Goal: Task Accomplishment & Management: Complete application form

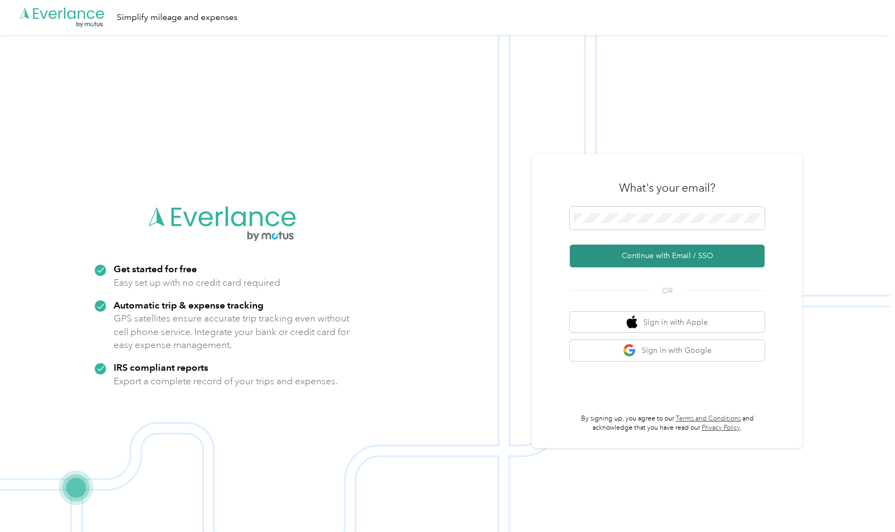
click at [680, 257] on button "Continue with Email / SSO" at bounding box center [667, 256] width 195 height 23
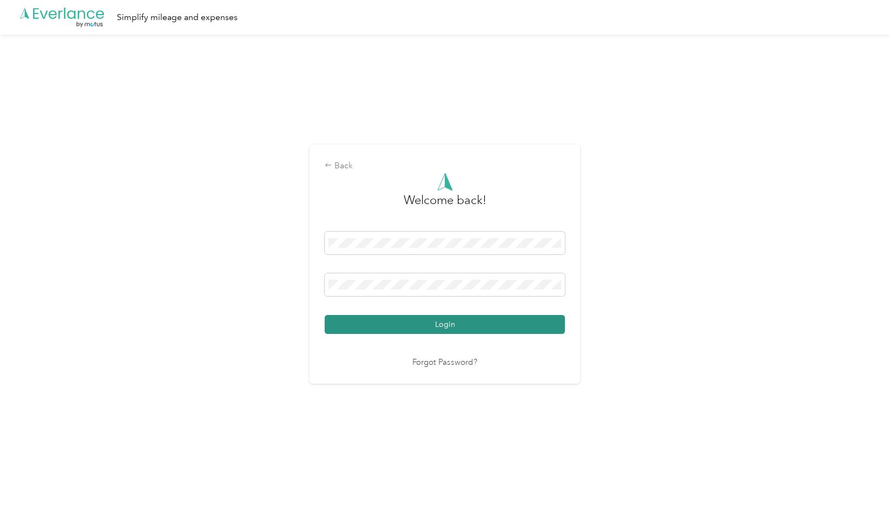
click at [451, 318] on button "Login" at bounding box center [445, 324] width 240 height 19
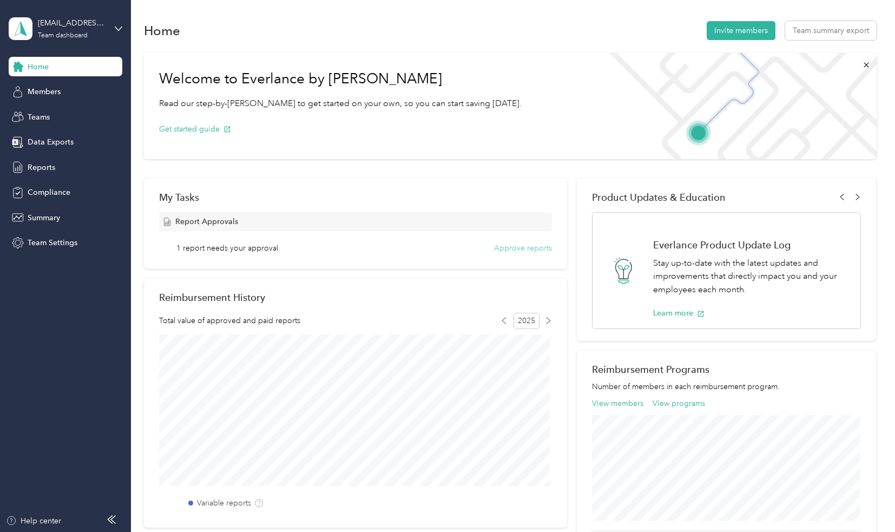
click at [524, 246] on button "Approve reports" at bounding box center [523, 247] width 58 height 11
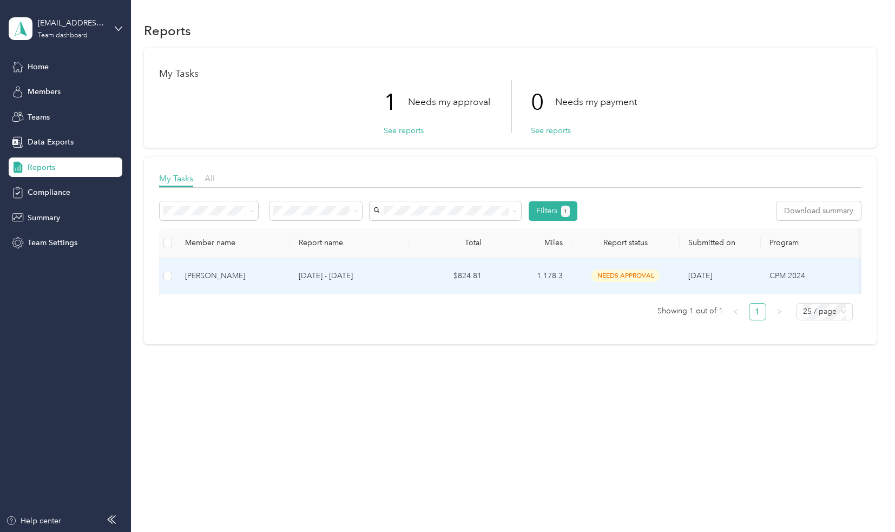
click at [172, 274] on td at bounding box center [167, 276] width 17 height 36
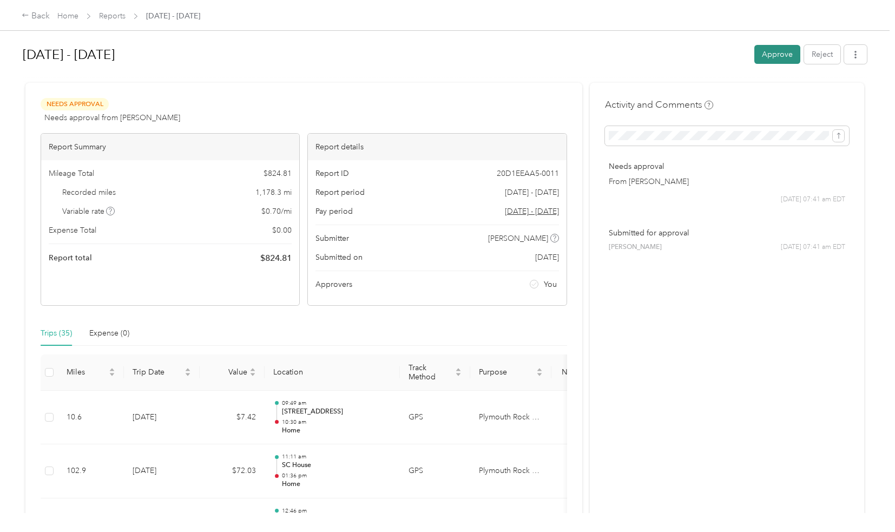
click at [782, 48] on button "Approve" at bounding box center [777, 54] width 46 height 19
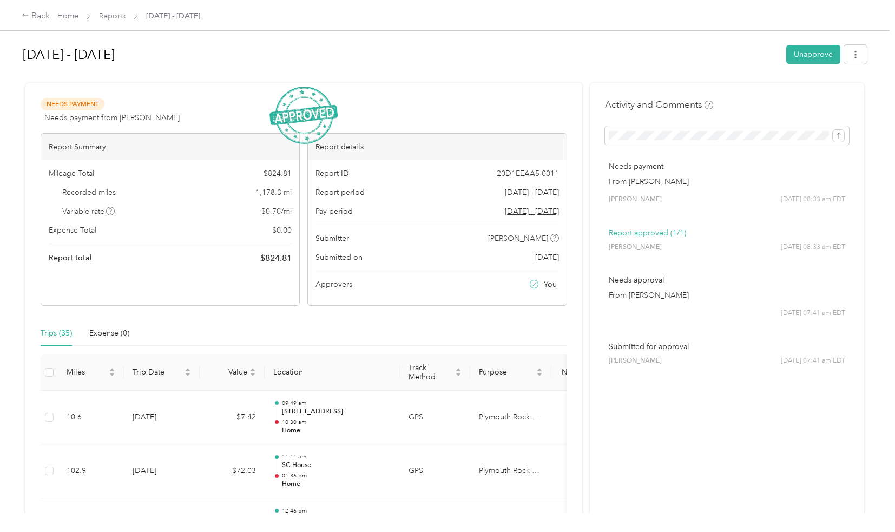
click at [205, 59] on h1 "[DATE] - [DATE]" at bounding box center [401, 55] width 756 height 26
click at [65, 16] on link "Home" at bounding box center [67, 15] width 21 height 9
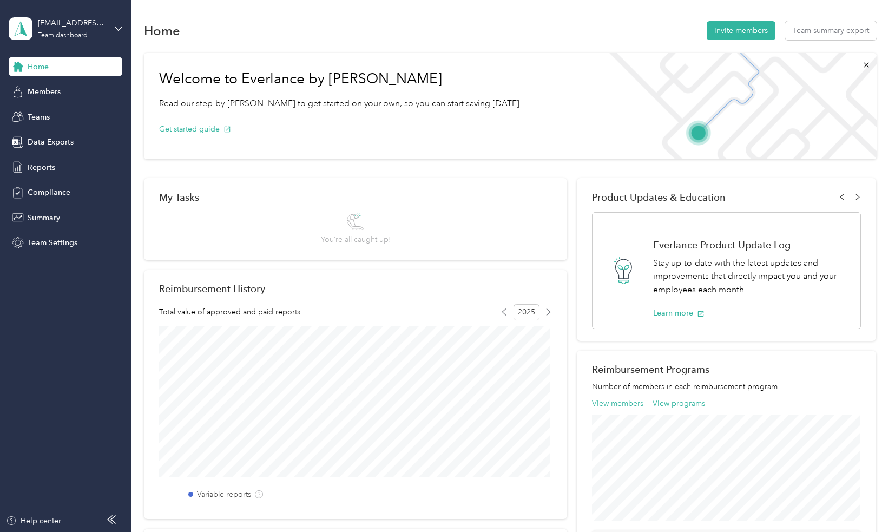
click at [79, 11] on div "[EMAIL_ADDRESS][DOMAIN_NAME] Team dashboard" at bounding box center [66, 29] width 114 height 38
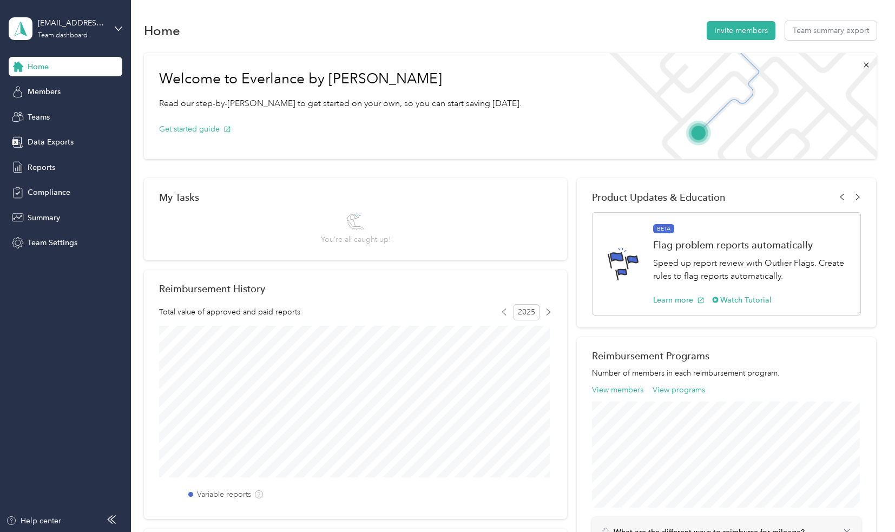
click at [42, 116] on div "Personal dashboard" at bounding box center [122, 112] width 213 height 19
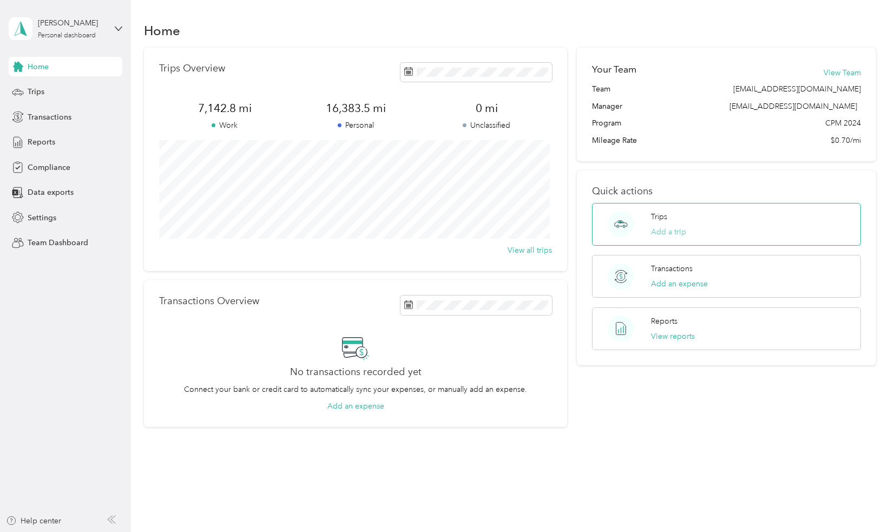
click at [668, 229] on button "Add a trip" at bounding box center [668, 231] width 35 height 11
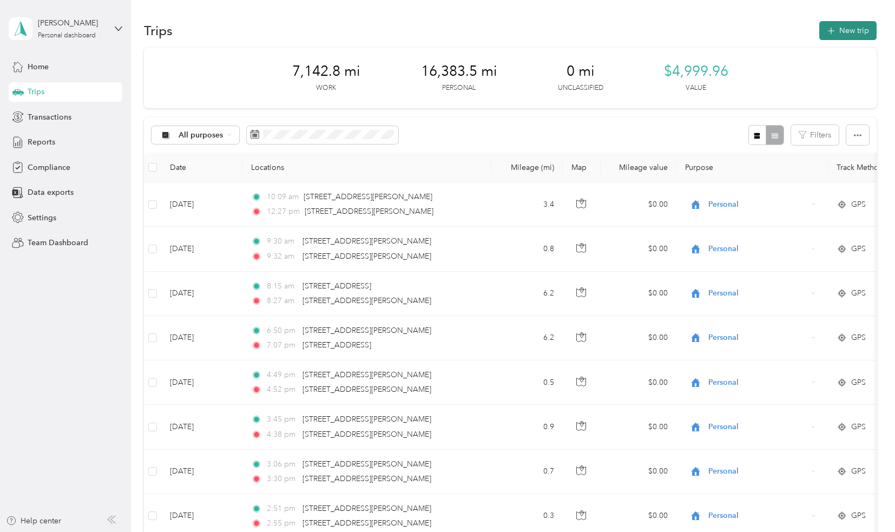
click at [829, 33] on icon "button" at bounding box center [831, 31] width 12 height 12
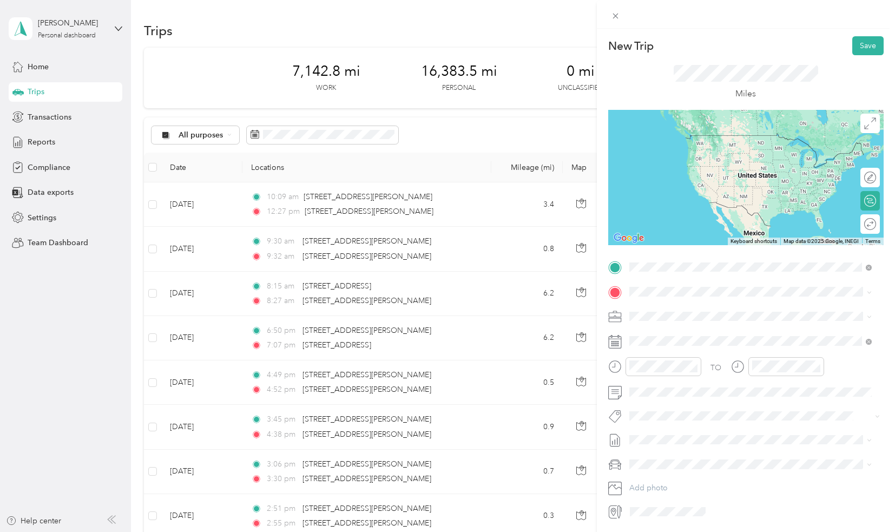
click at [669, 378] on span "[STREET_ADDRESS][US_STATE]" at bounding box center [703, 373] width 108 height 10
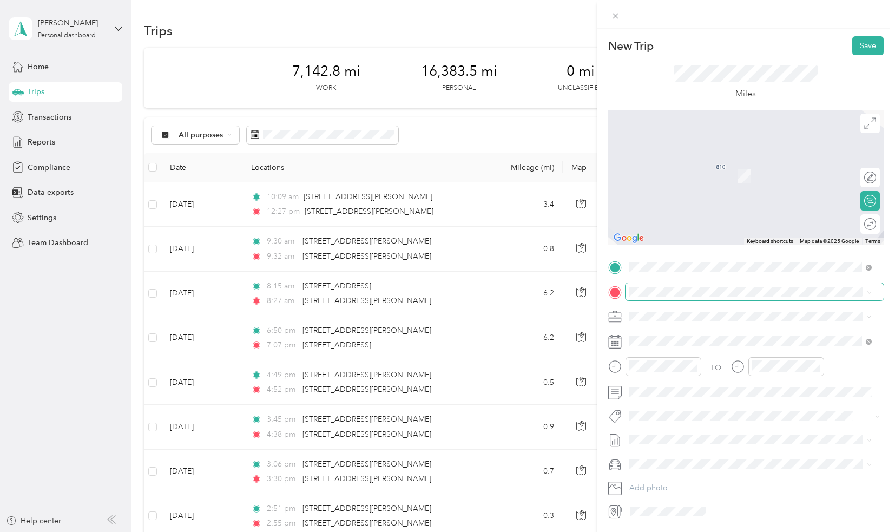
click at [659, 297] on span at bounding box center [755, 291] width 258 height 17
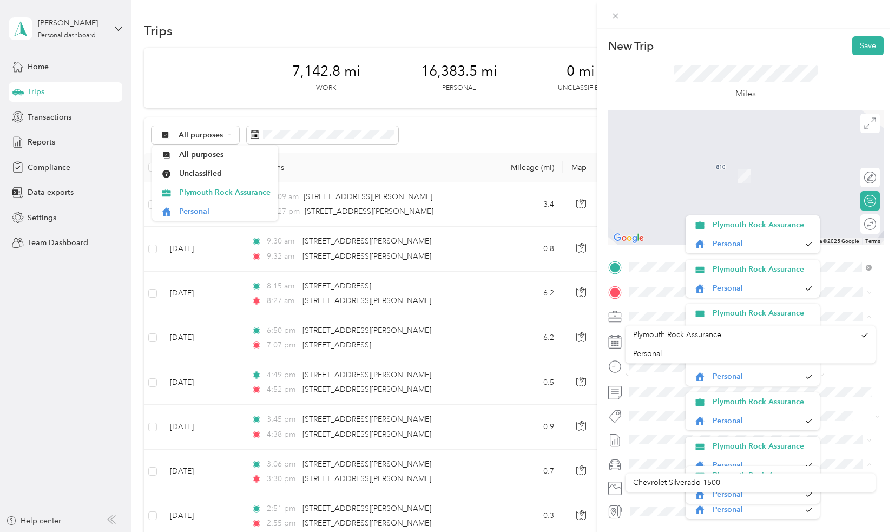
scroll to position [19, 0]
drag, startPoint x: 870, startPoint y: 330, endPoint x: 878, endPoint y: 349, distance: 20.6
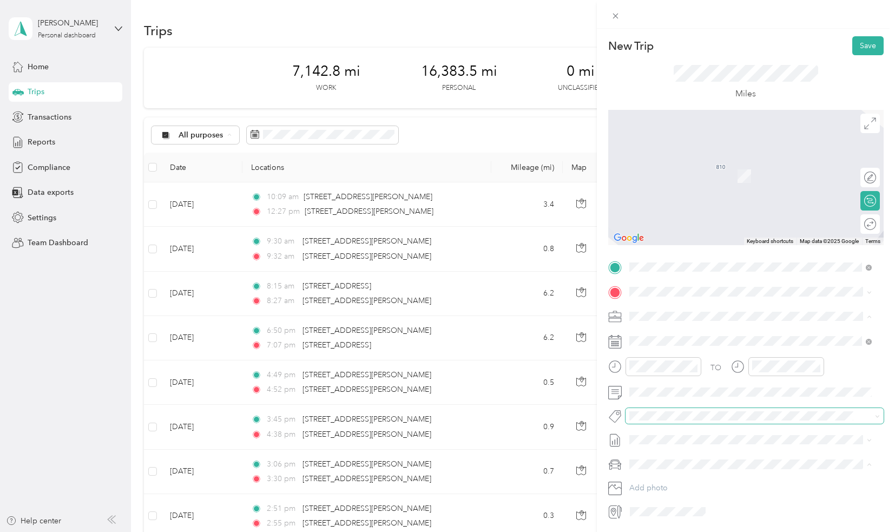
click at [871, 410] on span at bounding box center [755, 415] width 258 height 15
click at [668, 301] on div "TO Add photo" at bounding box center [745, 389] width 275 height 261
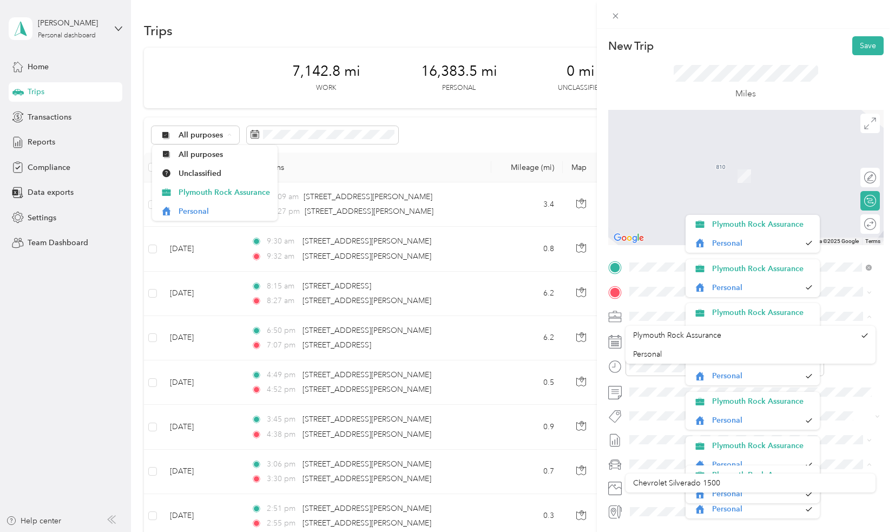
drag, startPoint x: 870, startPoint y: 327, endPoint x: 876, endPoint y: 379, distance: 52.8
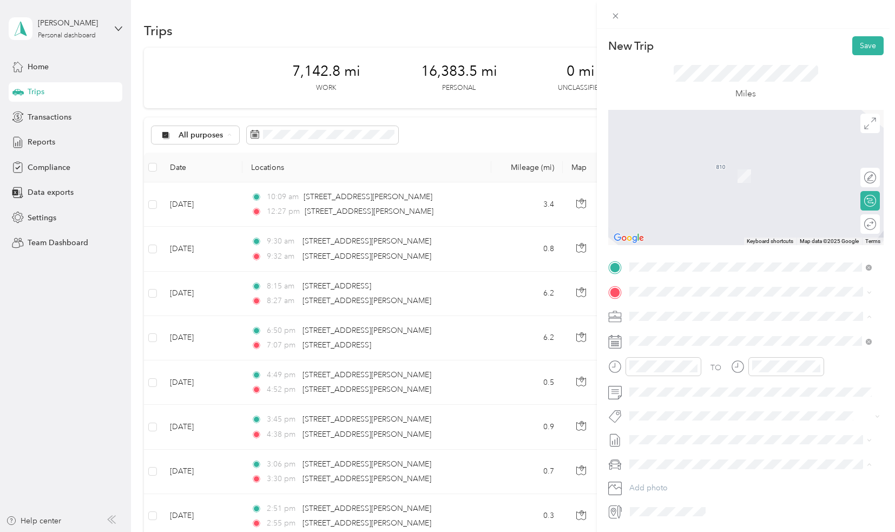
click at [682, 336] on span "Plymouth Rock Assurance" at bounding box center [677, 335] width 88 height 9
click at [649, 285] on span at bounding box center [755, 291] width 258 height 17
click at [667, 346] on ol "From search results [GEOGRAPHIC_DATA] [US_STATE], [GEOGRAPHIC_DATA] [GEOGRAPHIC…" at bounding box center [751, 374] width 250 height 146
click at [667, 346] on span at bounding box center [755, 340] width 258 height 17
click at [651, 335] on span at bounding box center [755, 340] width 258 height 17
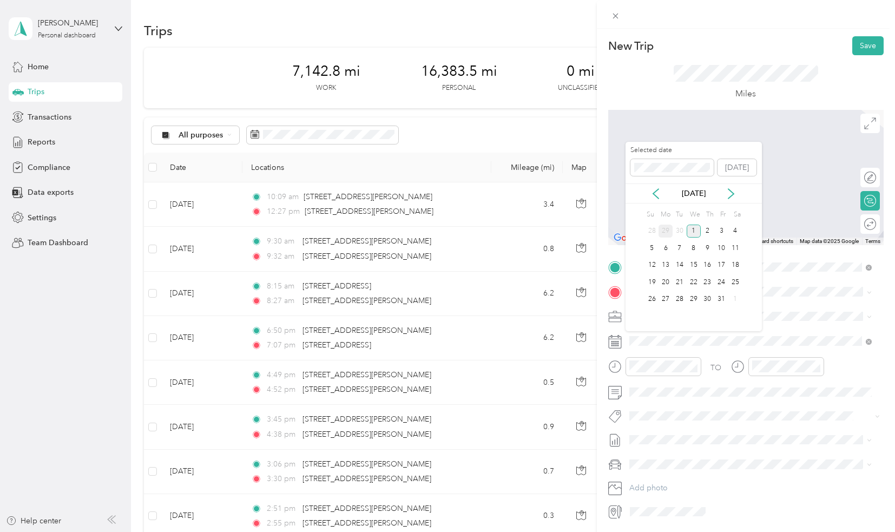
click at [666, 229] on div "29" at bounding box center [666, 232] width 14 height 14
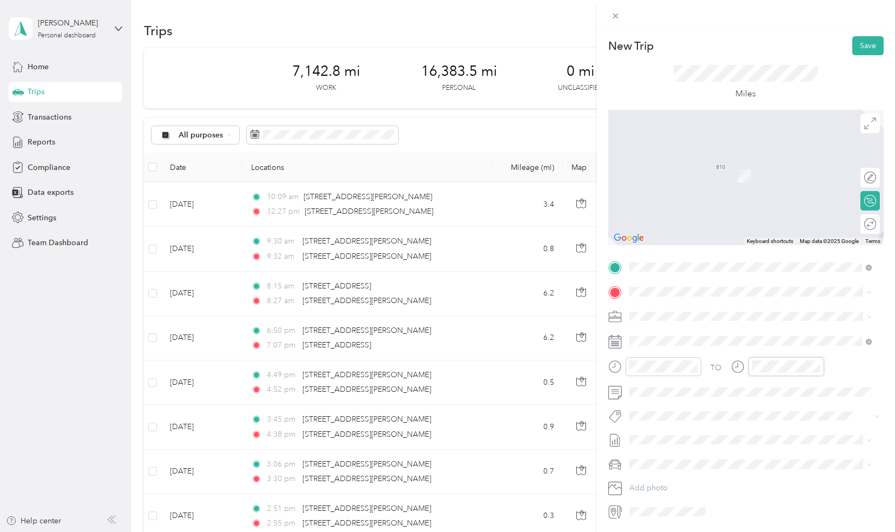
click at [706, 357] on div "TO" at bounding box center [745, 370] width 275 height 27
click at [827, 387] on div "AM" at bounding box center [824, 389] width 26 height 15
click at [648, 401] on div "TO Add photo" at bounding box center [745, 389] width 275 height 261
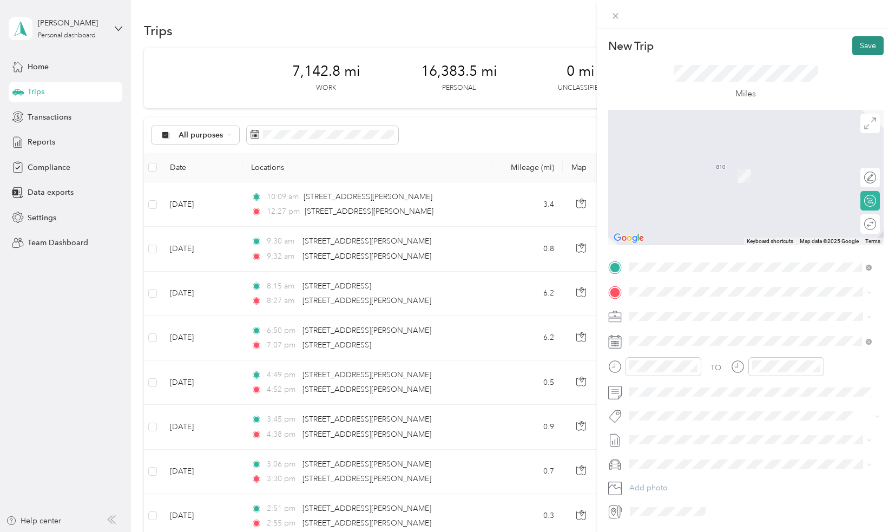
click at [865, 45] on button "Save" at bounding box center [867, 45] width 31 height 19
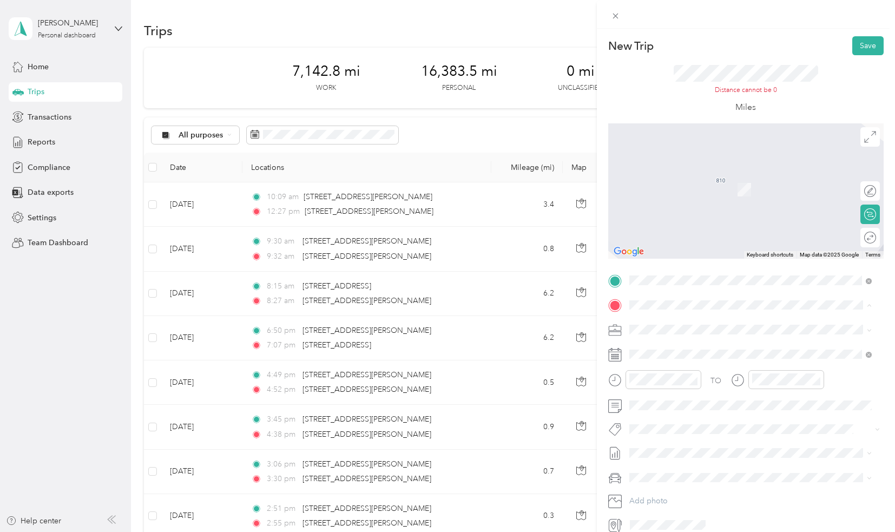
click at [663, 354] on span "Maplewood [US_STATE], [GEOGRAPHIC_DATA]" at bounding box center [710, 348] width 122 height 19
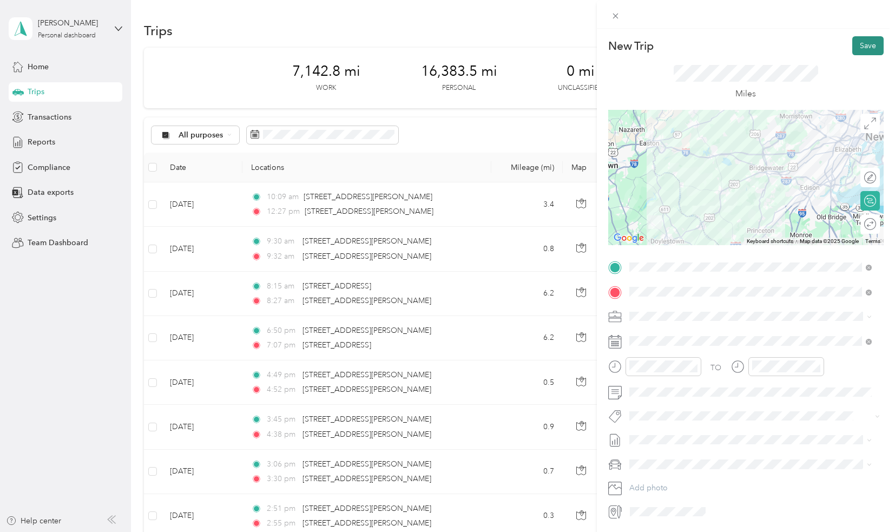
click at [864, 44] on button "Save" at bounding box center [867, 45] width 31 height 19
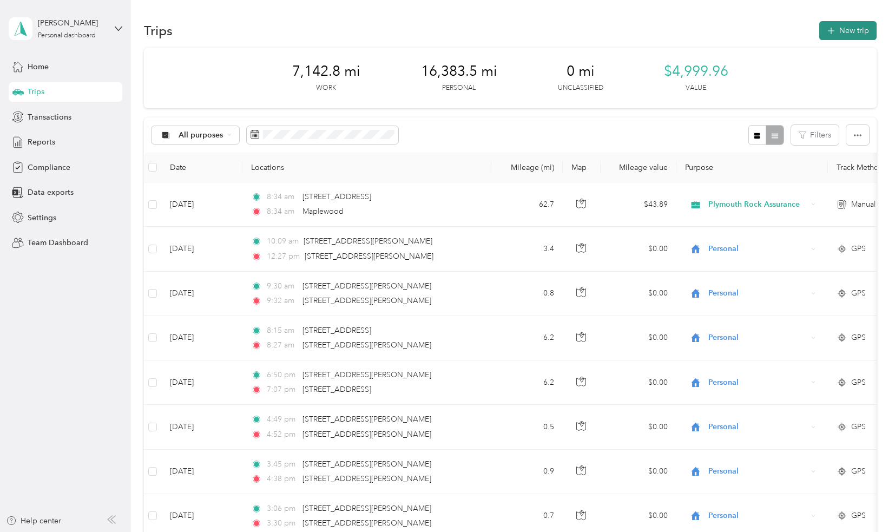
click at [857, 33] on button "New trip" at bounding box center [847, 30] width 57 height 19
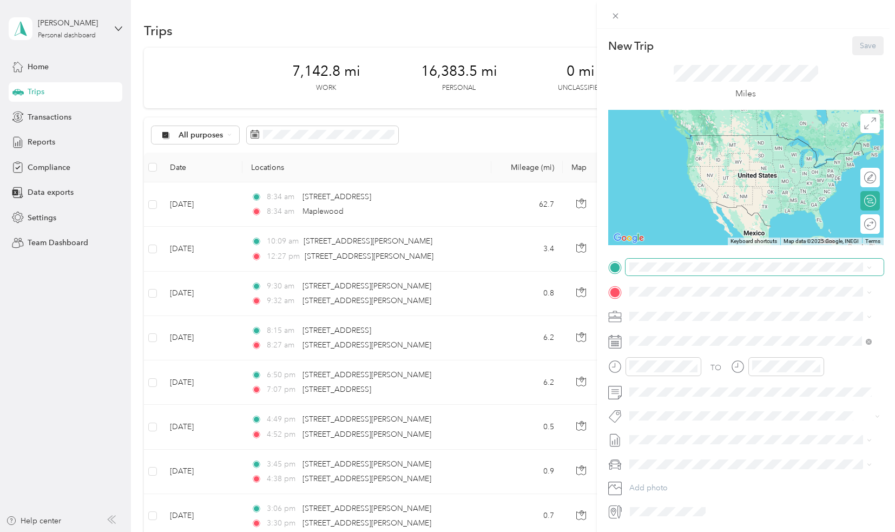
click at [650, 272] on span at bounding box center [755, 267] width 258 height 17
click at [672, 317] on span "Maplewood [US_STATE], [GEOGRAPHIC_DATA]" at bounding box center [710, 310] width 122 height 19
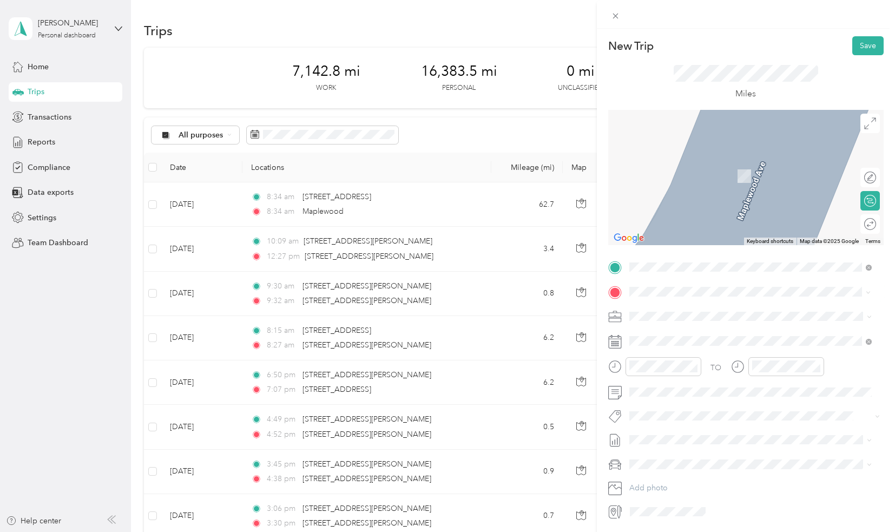
click at [676, 338] on div "[STREET_ADDRESS][US_STATE]" at bounding box center [750, 331] width 235 height 15
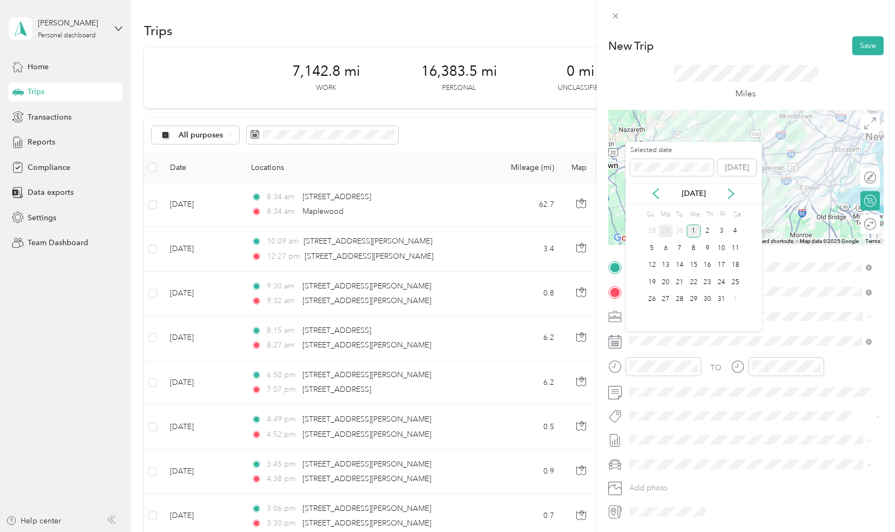
click at [667, 229] on div "29" at bounding box center [666, 232] width 14 height 14
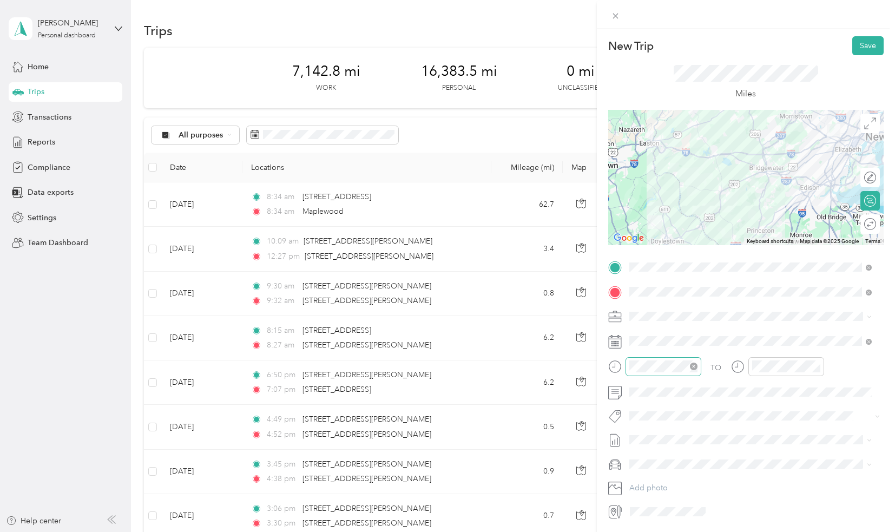
click at [692, 367] on icon "close-circle" at bounding box center [694, 367] width 8 height 8
click at [704, 404] on div "PM" at bounding box center [702, 404] width 26 height 15
click at [639, 479] on div "06" at bounding box center [641, 480] width 26 height 15
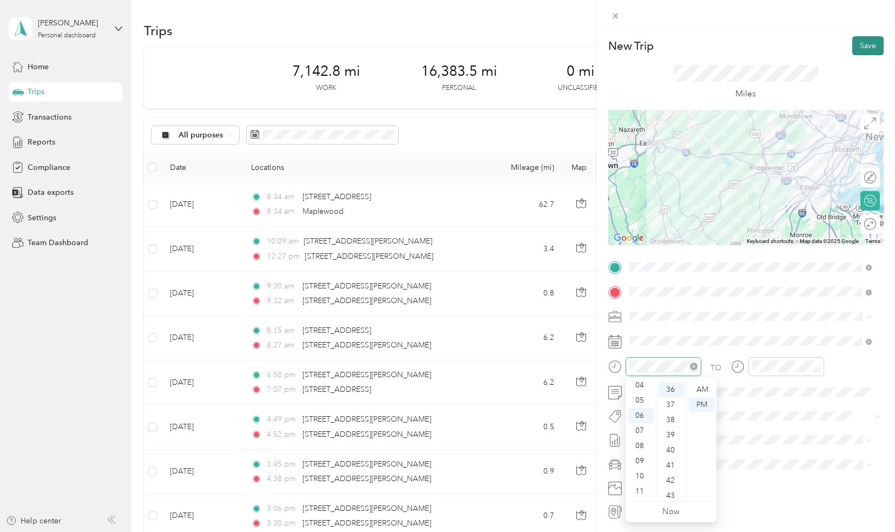
click at [866, 39] on button "Save" at bounding box center [867, 45] width 31 height 19
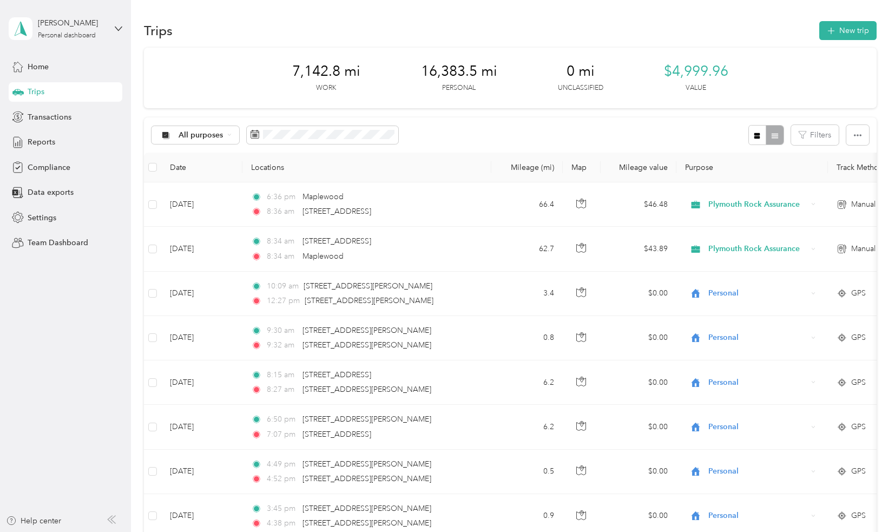
click at [222, 84] on div "7,142.8 mi Work 16,383.5 mi Personal 0 mi Unclassified $4,999.96 Value" at bounding box center [510, 78] width 732 height 61
click at [38, 69] on span "Home" at bounding box center [38, 66] width 21 height 11
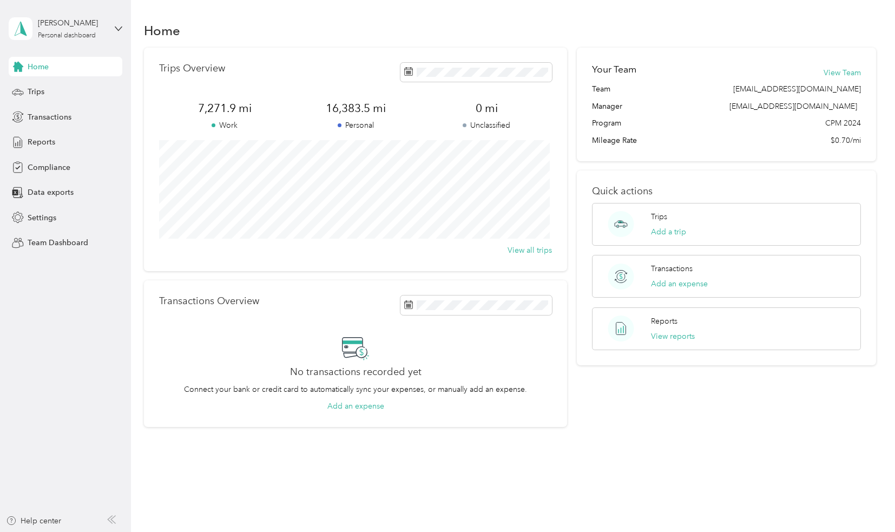
click at [52, 297] on aside "[PERSON_NAME] Personal dashboard Home Trips Transactions Reports Compliance Dat…" at bounding box center [65, 266] width 131 height 532
click at [37, 87] on span "Trips" at bounding box center [36, 91] width 17 height 11
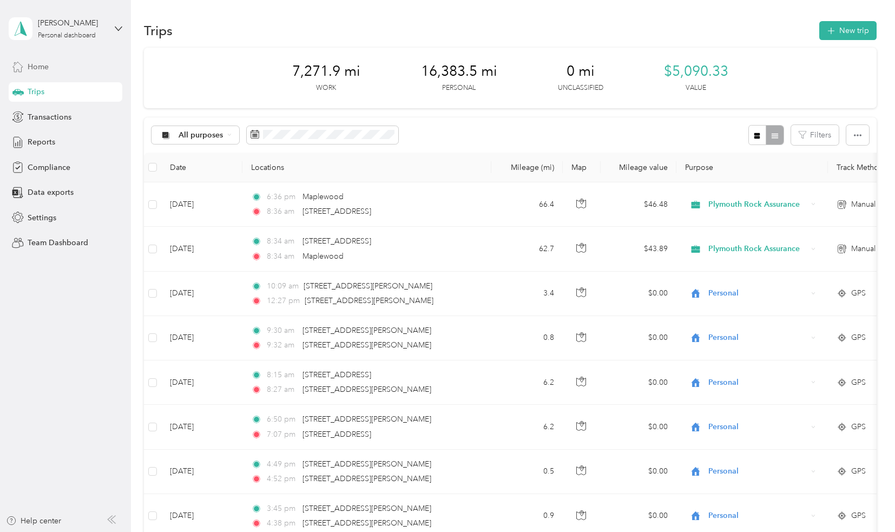
click at [35, 64] on span "Home" at bounding box center [38, 66] width 21 height 11
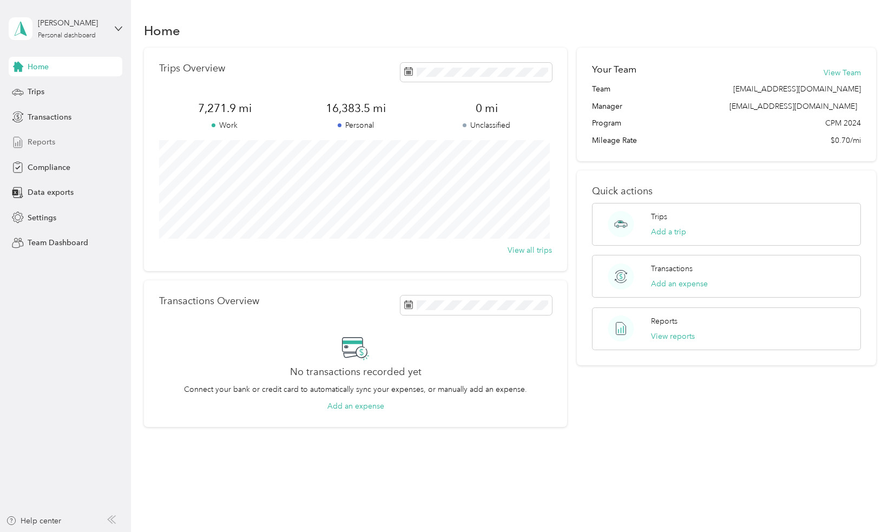
click at [43, 143] on span "Reports" at bounding box center [42, 141] width 28 height 11
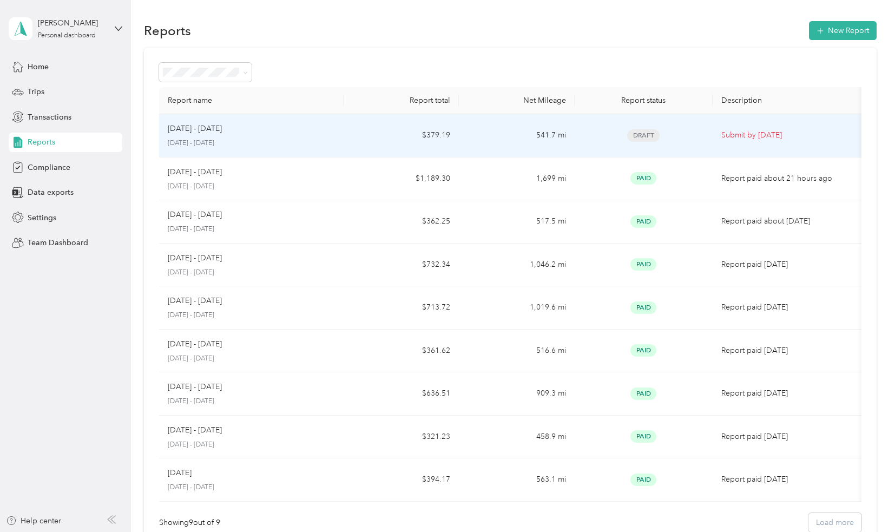
click at [208, 129] on p "[DATE] - [DATE]" at bounding box center [195, 129] width 54 height 12
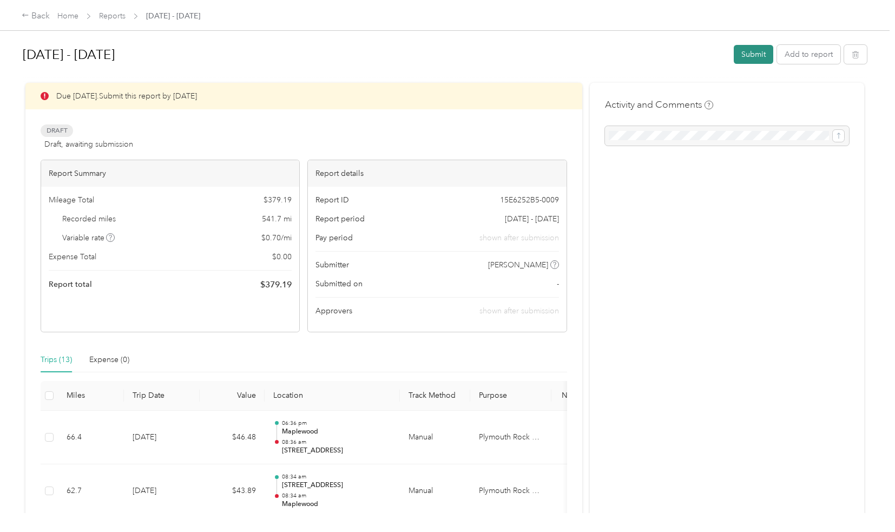
click at [751, 57] on button "Submit" at bounding box center [754, 54] width 40 height 19
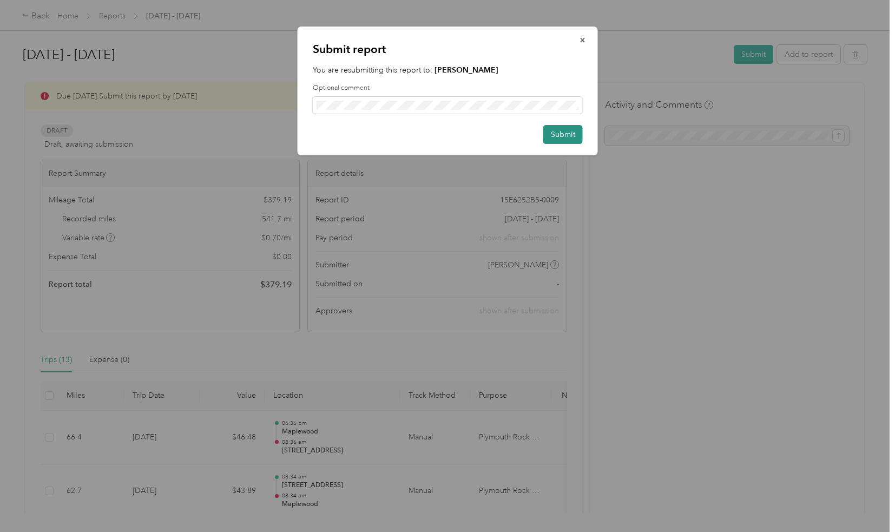
click at [568, 136] on button "Submit" at bounding box center [563, 134] width 40 height 19
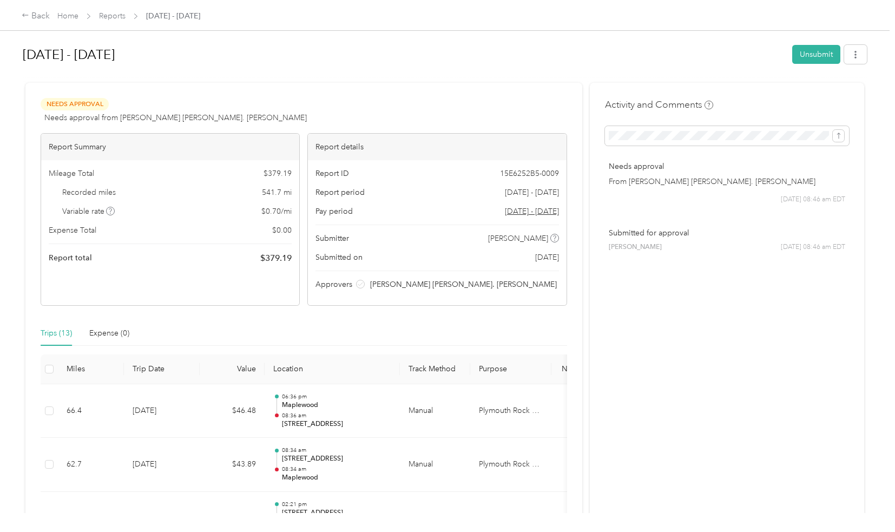
click at [6, 33] on div "[DATE] - [DATE] Unsubmit Needs Approval Needs approval from [PERSON_NAME] [PERS…" at bounding box center [445, 256] width 890 height 513
